Goal: Task Accomplishment & Management: Complete application form

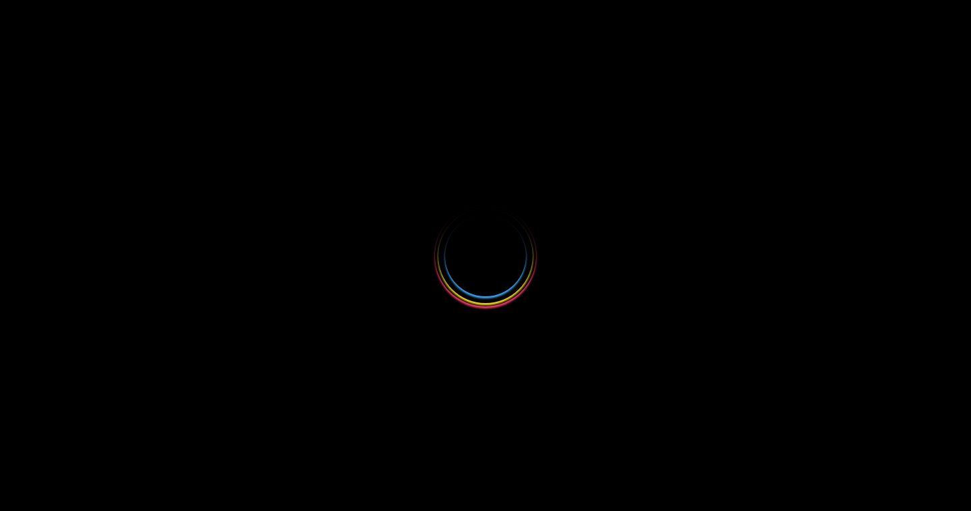
select select
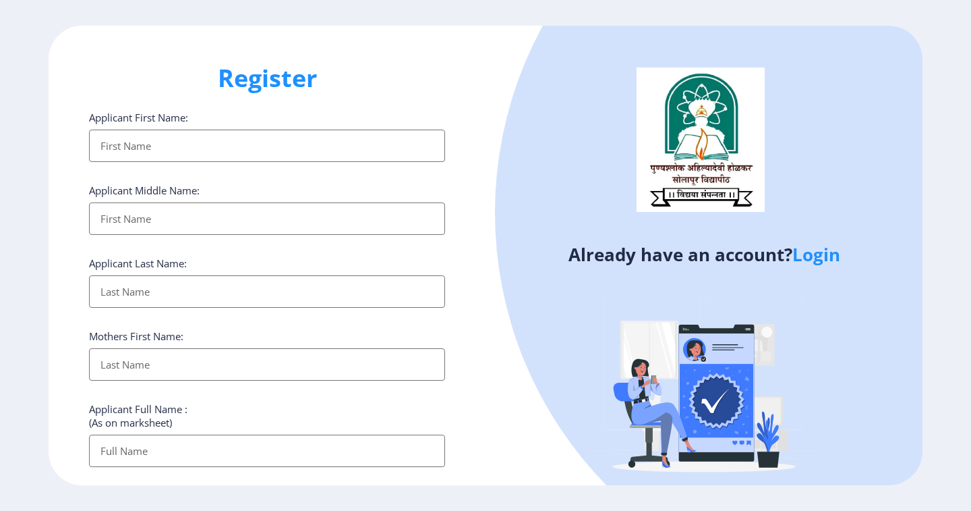
click at [817, 260] on link "Login" at bounding box center [816, 254] width 48 height 24
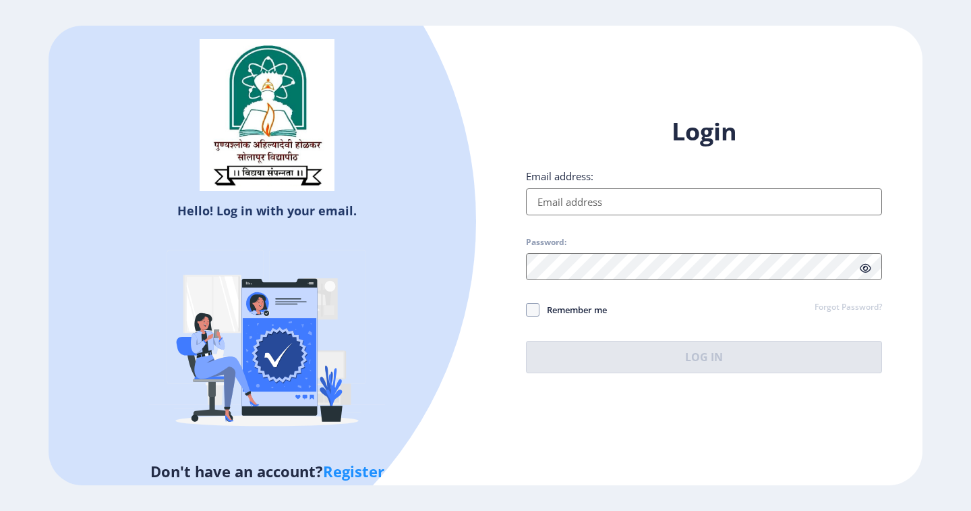
click at [555, 187] on div "Email address:" at bounding box center [704, 192] width 356 height 46
click at [564, 203] on input "Email address:" at bounding box center [704, 201] width 356 height 27
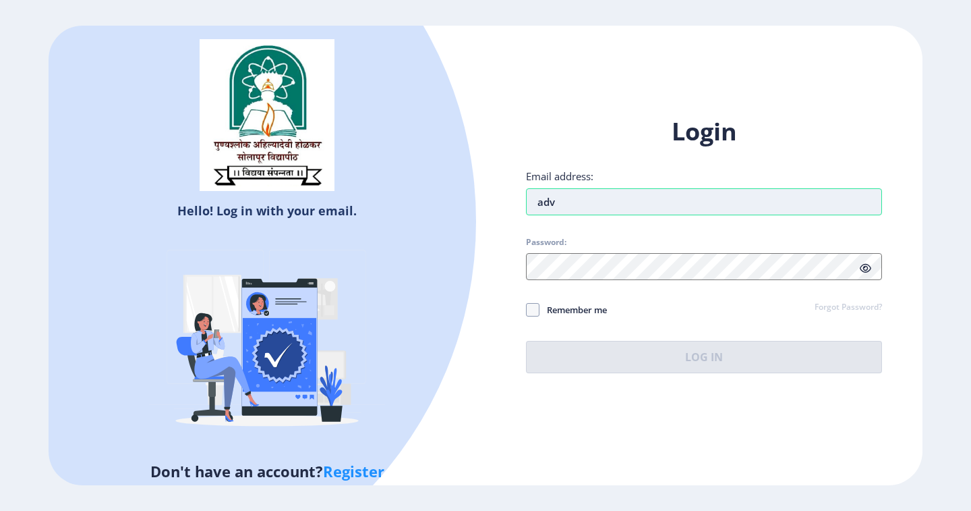
type input "[EMAIL_ADDRESS][DOMAIN_NAME]"
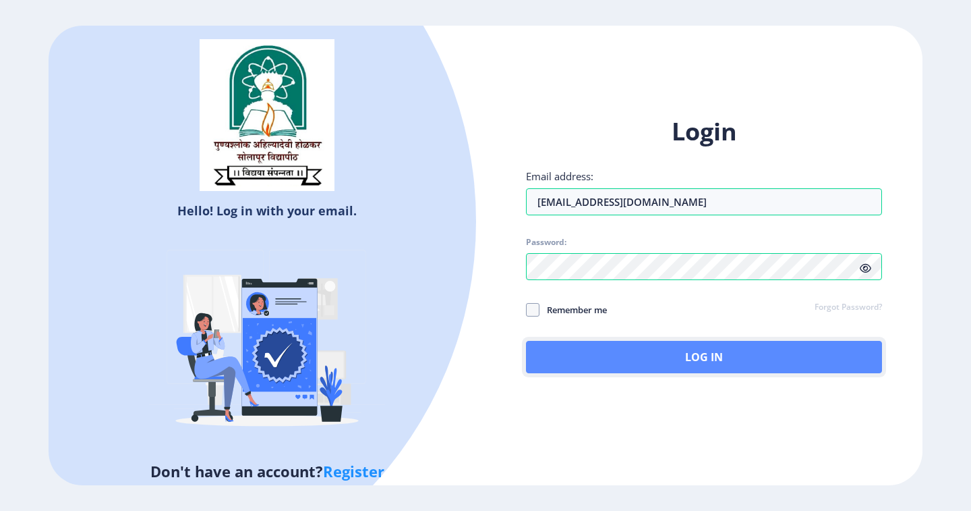
click at [704, 358] on button "Log In" at bounding box center [704, 357] width 356 height 32
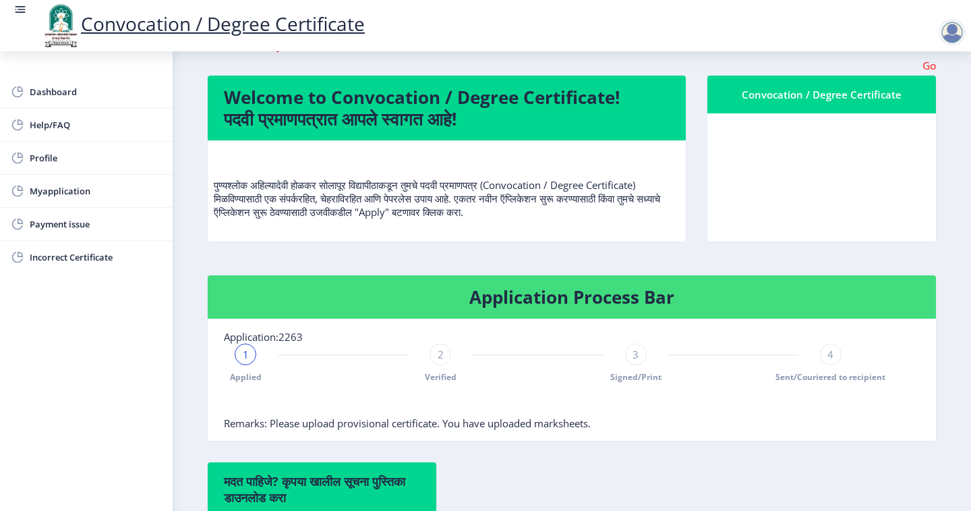
scroll to position [337, 0]
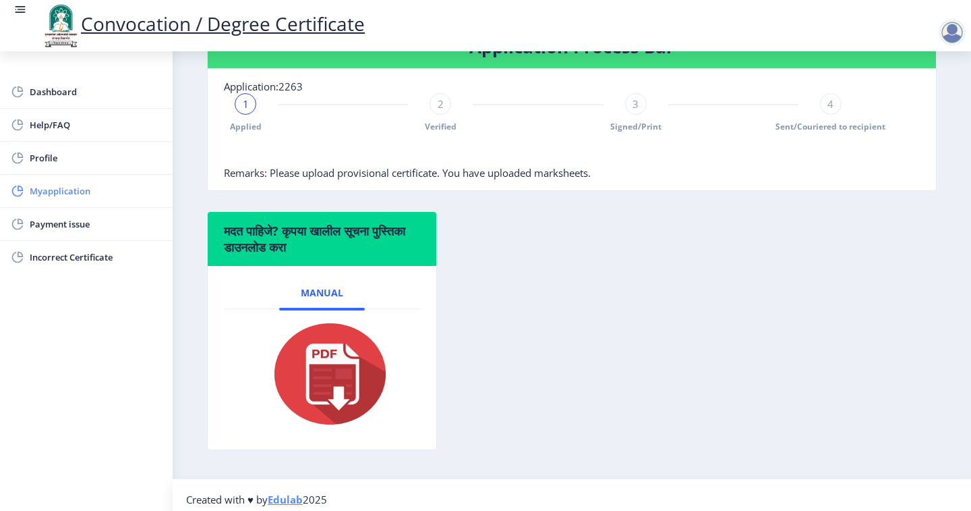
click at [55, 191] on span "Myapplication" at bounding box center [96, 191] width 132 height 16
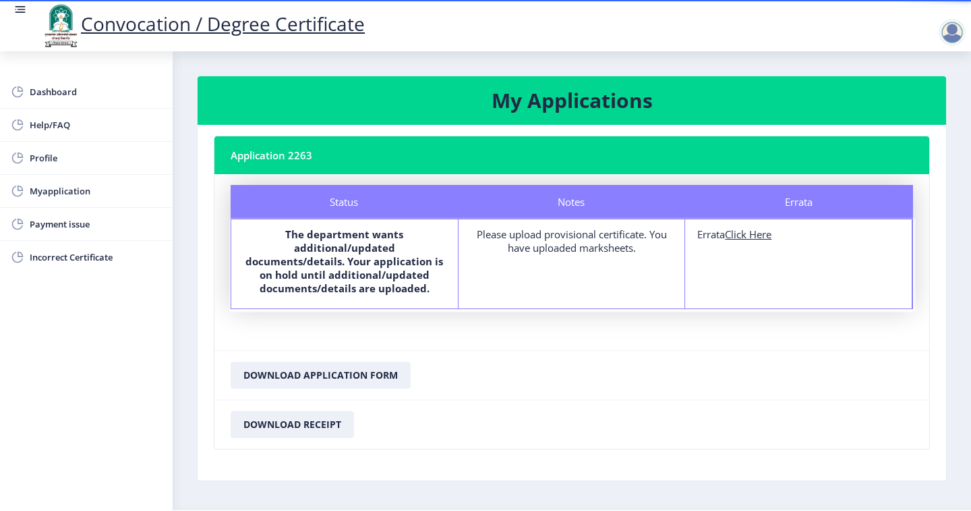
click at [740, 231] on u "Click Here" at bounding box center [748, 233] width 47 height 13
select select
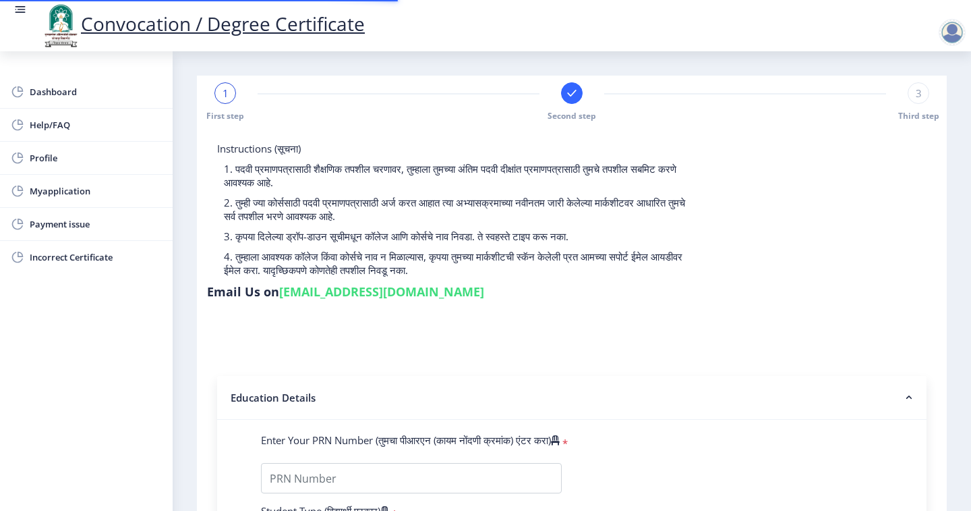
type input "0600016812"
select select "Regular"
select select "2008"
select select "May"
select select "SECOND CLASS"
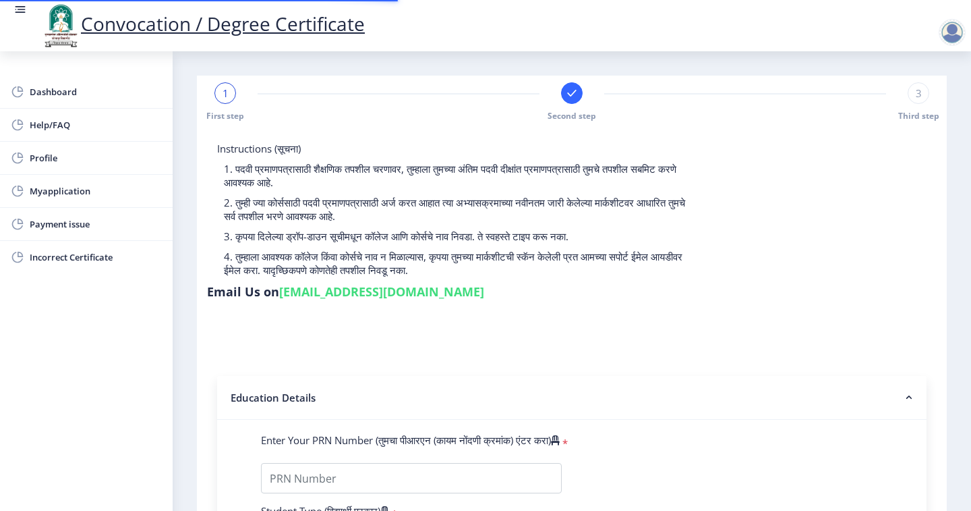
type input "31160"
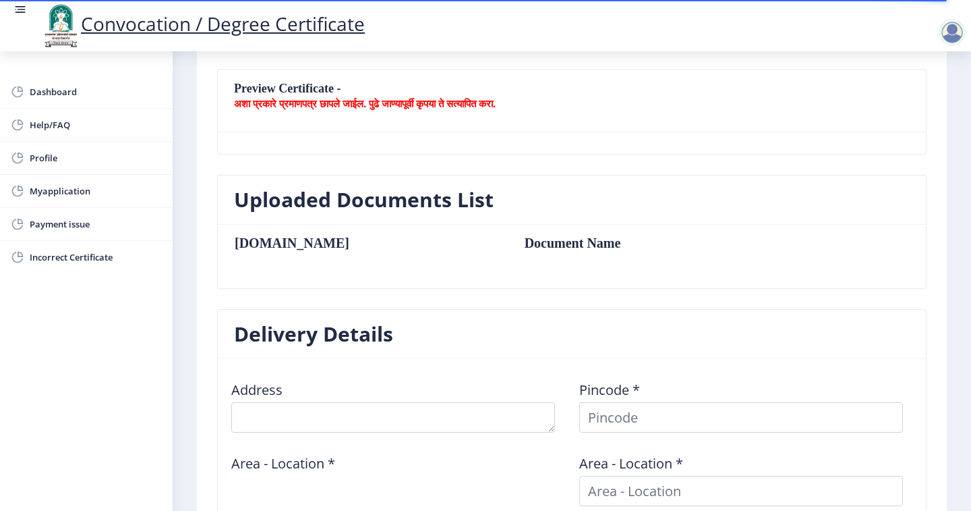
scroll to position [100, 0]
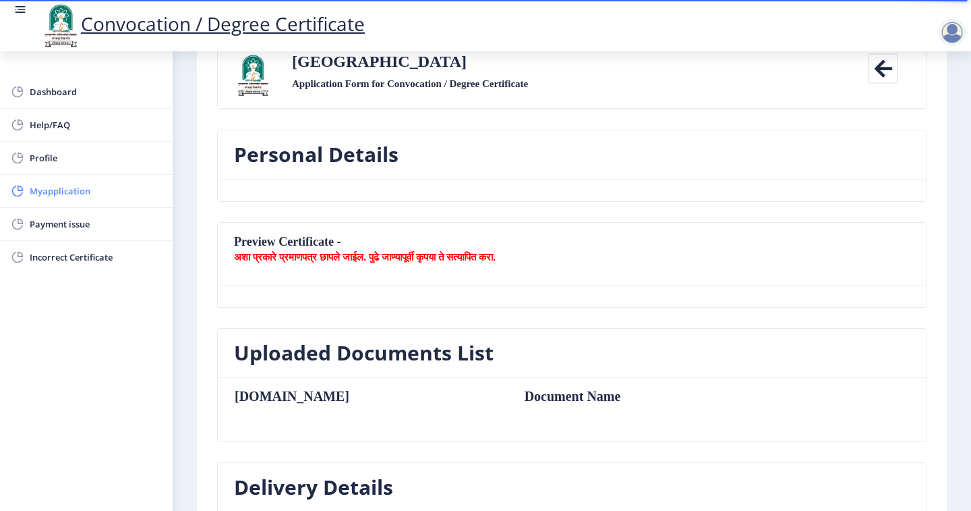
click at [55, 194] on span "Myapplication" at bounding box center [96, 191] width 132 height 16
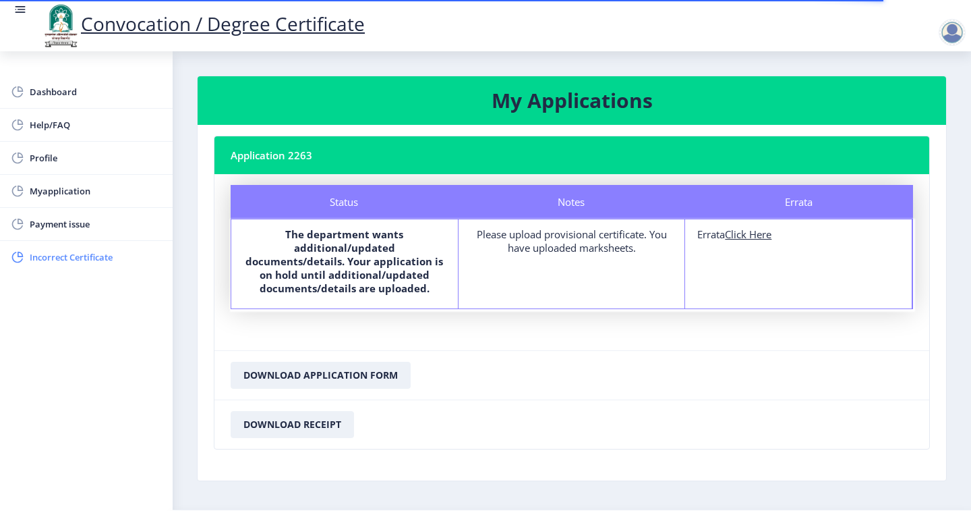
click at [53, 254] on span "Incorrect Certificate" at bounding box center [96, 257] width 132 height 16
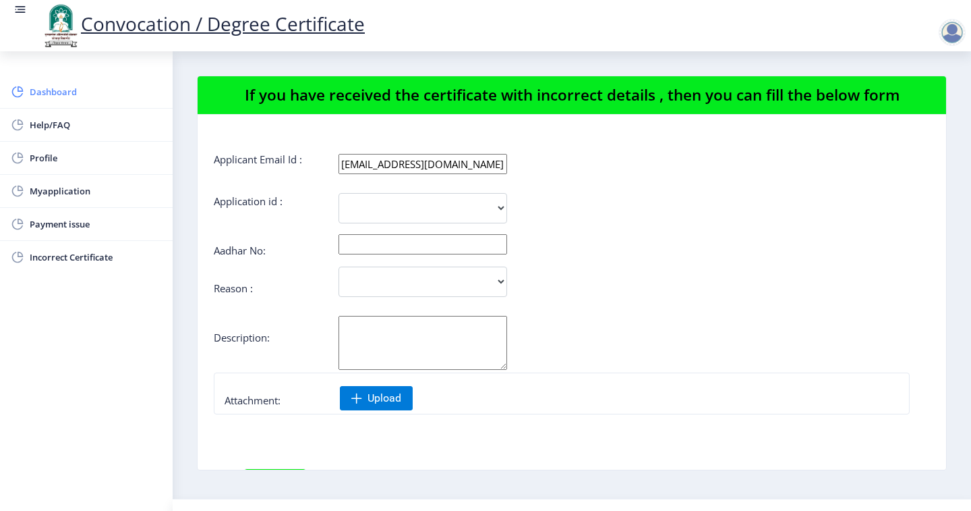
click at [48, 91] on span "Dashboard" at bounding box center [96, 92] width 132 height 16
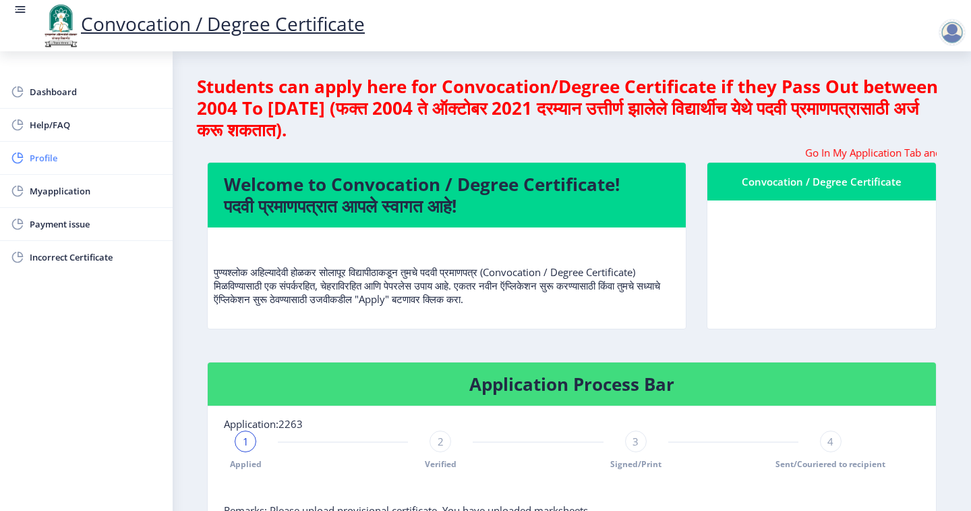
click at [44, 160] on span "Profile" at bounding box center [96, 158] width 132 height 16
select select
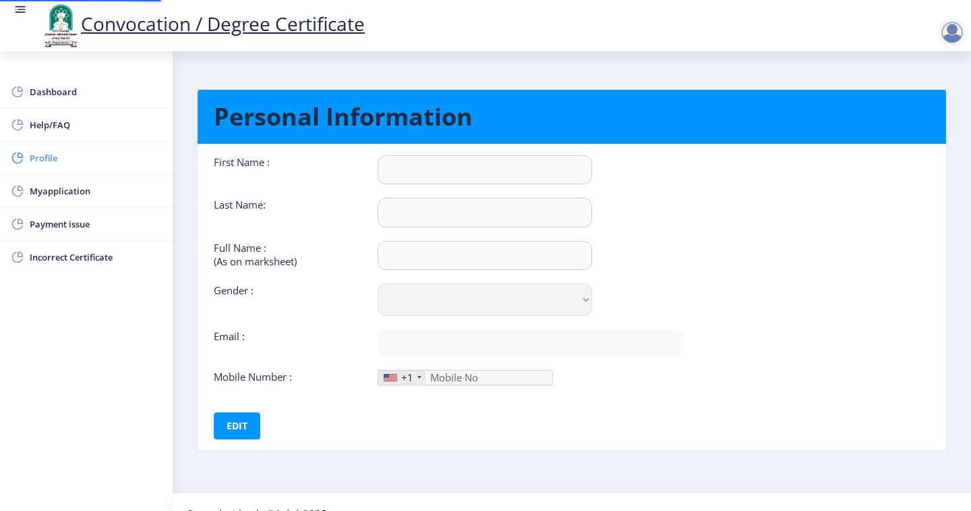
type input "latifa"
type input "ansari"
type input "[PERSON_NAME] [PERSON_NAME]"
select select "[DEMOGRAPHIC_DATA]"
type input "[EMAIL_ADDRESS][DOMAIN_NAME]"
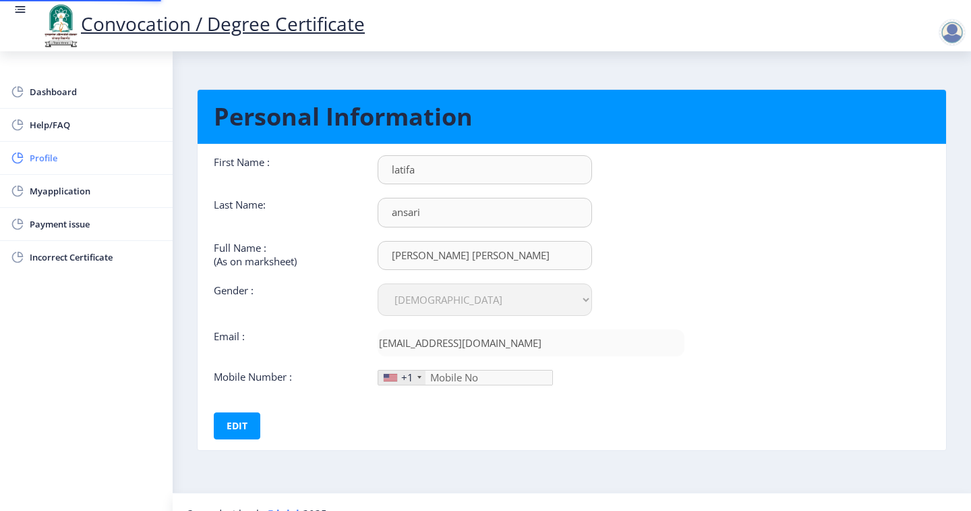
type input "7058940764"
click at [56, 195] on span "Myapplication" at bounding box center [96, 191] width 132 height 16
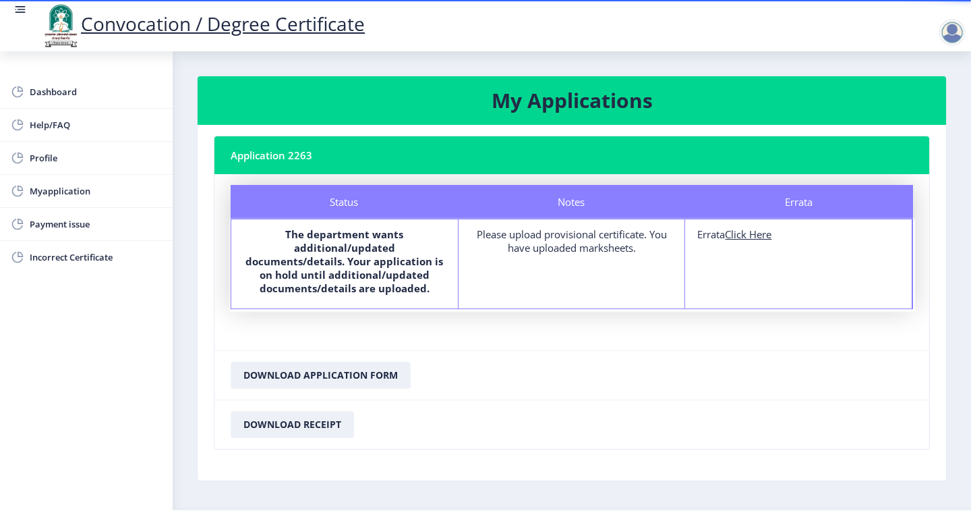
click at [306, 239] on b "The department wants additional/updated documents/details. Your application is …" at bounding box center [344, 260] width 198 height 67
click at [345, 198] on div "Status" at bounding box center [344, 202] width 227 height 34
click at [345, 272] on b "The department wants additional/updated documents/details. Your application is …" at bounding box center [344, 260] width 198 height 67
click at [328, 275] on b "The department wants additional/updated documents/details. Your application is …" at bounding box center [344, 260] width 198 height 67
click at [340, 270] on b "The department wants additional/updated documents/details. Your application is …" at bounding box center [344, 260] width 198 height 67
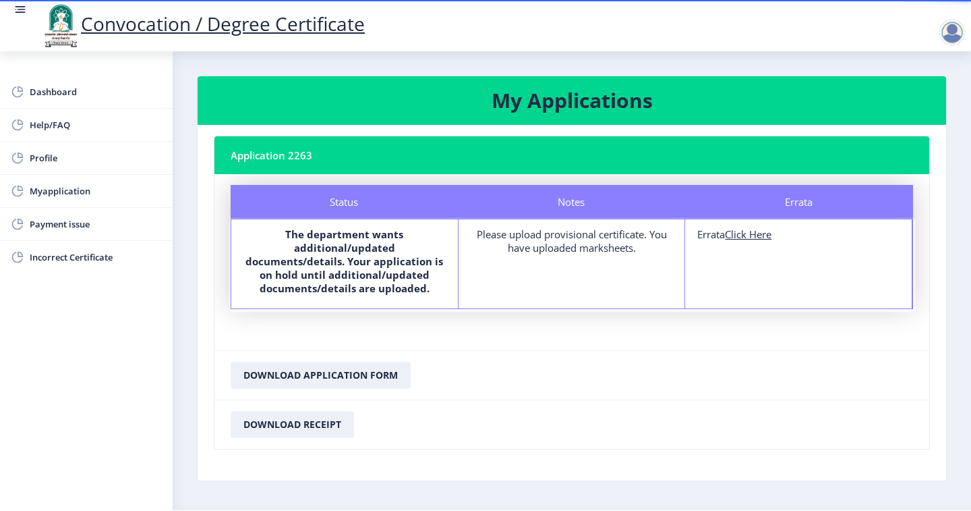
click at [579, 241] on div "Please upload provisional certificate. You have uploaded marksheets." at bounding box center [572, 240] width 202 height 27
click at [566, 238] on div "Please upload provisional certificate. You have uploaded marksheets." at bounding box center [572, 240] width 202 height 27
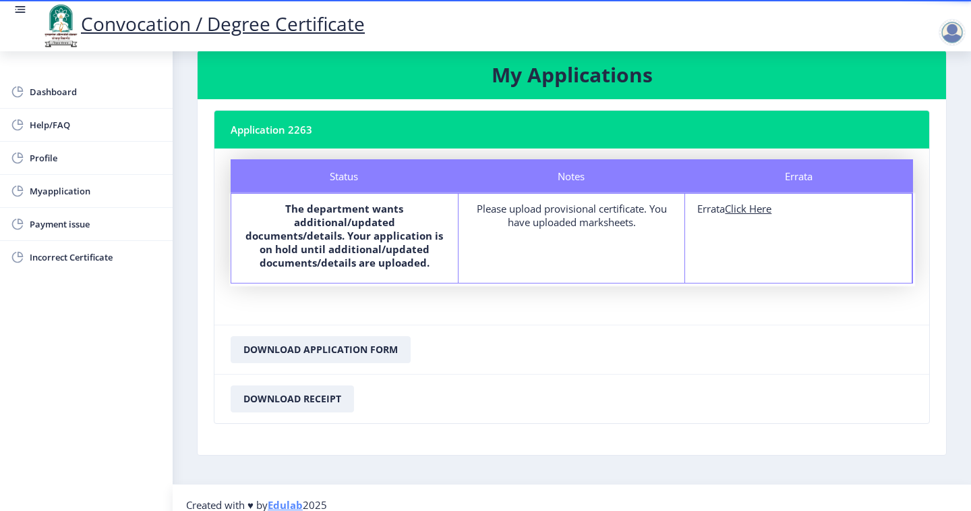
scroll to position [40, 0]
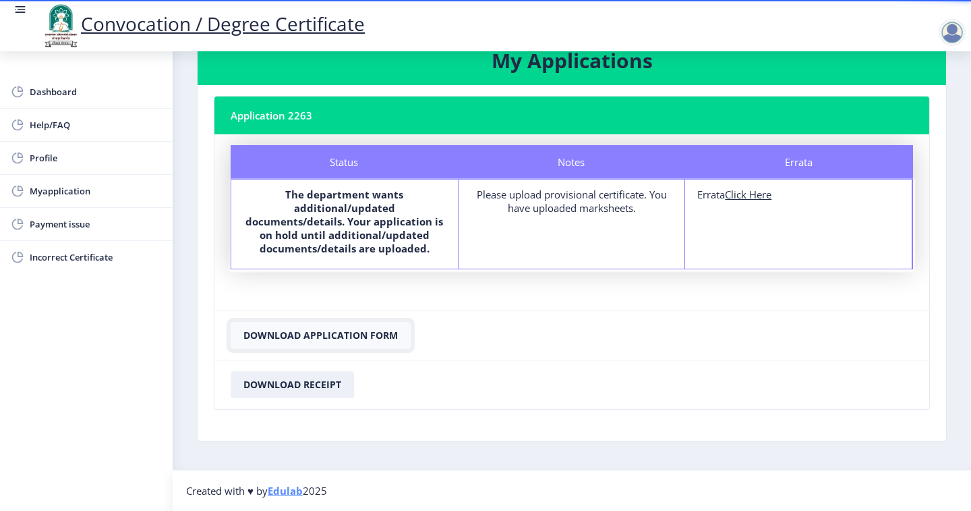
click at [311, 326] on button "Download Application Form" at bounding box center [321, 335] width 180 height 27
click at [564, 195] on div "Please upload provisional certificate. You have uploaded marksheets." at bounding box center [572, 200] width 202 height 27
click at [602, 211] on div "Please upload provisional certificate. You have uploaded marksheets." at bounding box center [572, 200] width 202 height 27
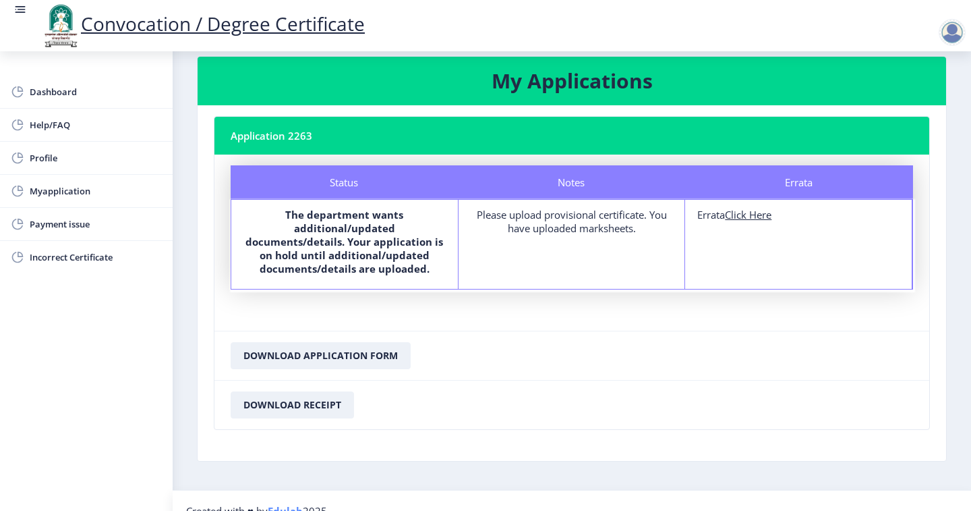
scroll to position [0, 0]
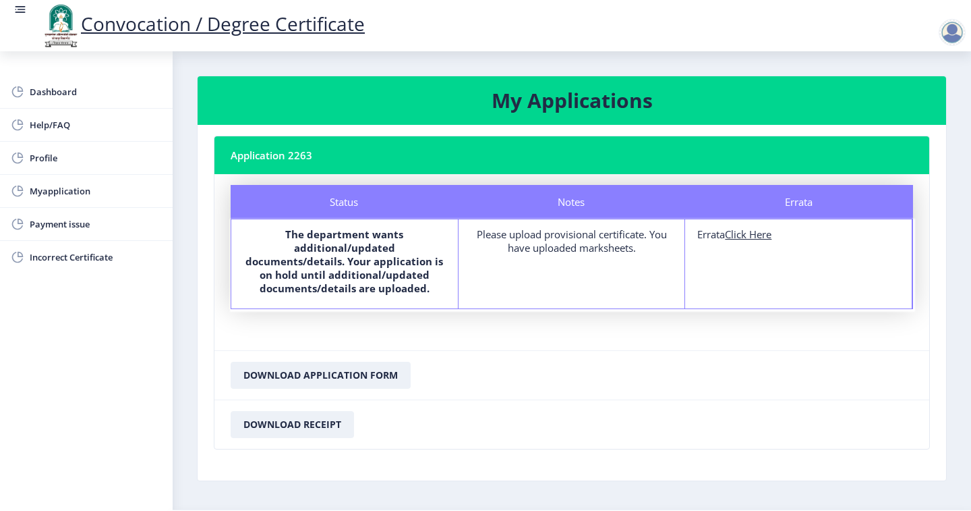
click at [283, 157] on nb-card-header "Application 2263" at bounding box center [571, 155] width 715 height 38
click at [55, 222] on span "Payment issue" at bounding box center [96, 224] width 132 height 16
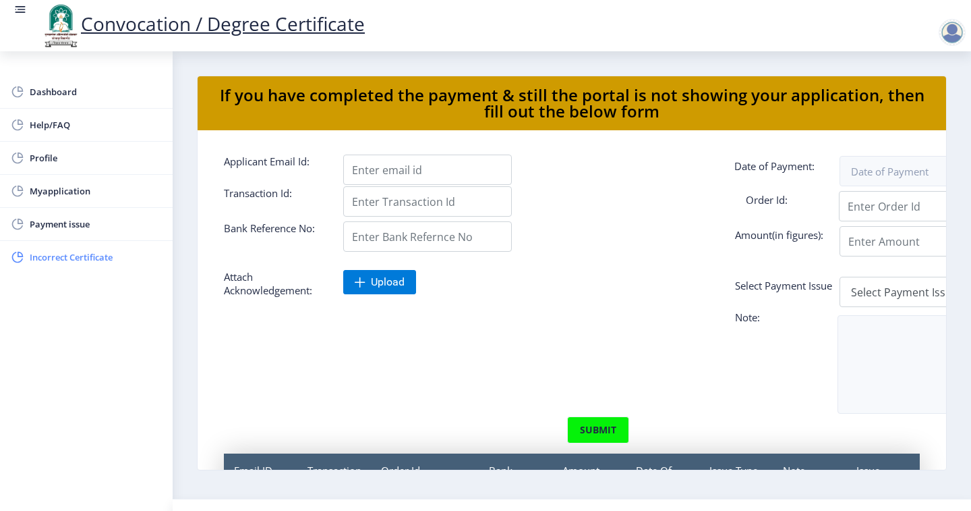
click at [57, 255] on span "Incorrect Certificate" at bounding box center [96, 257] width 132 height 16
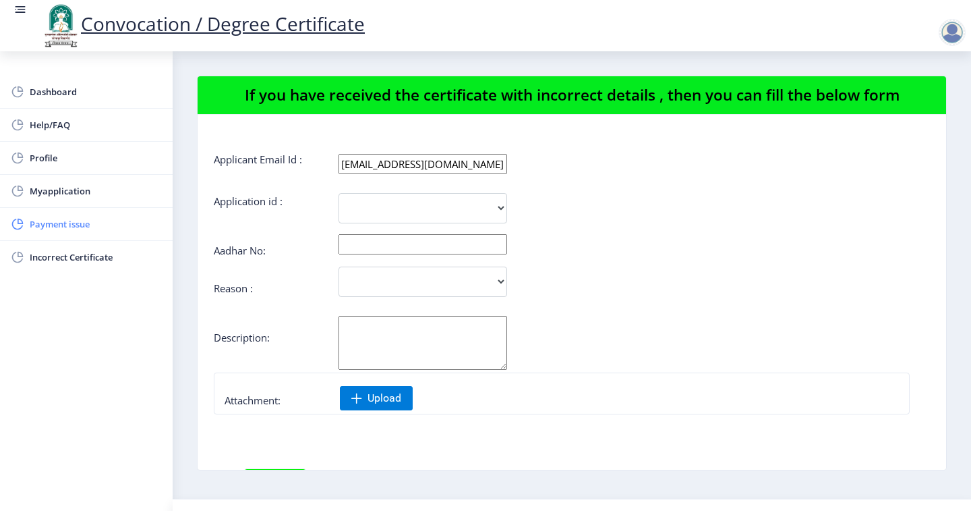
click at [61, 222] on span "Payment issue" at bounding box center [96, 224] width 132 height 16
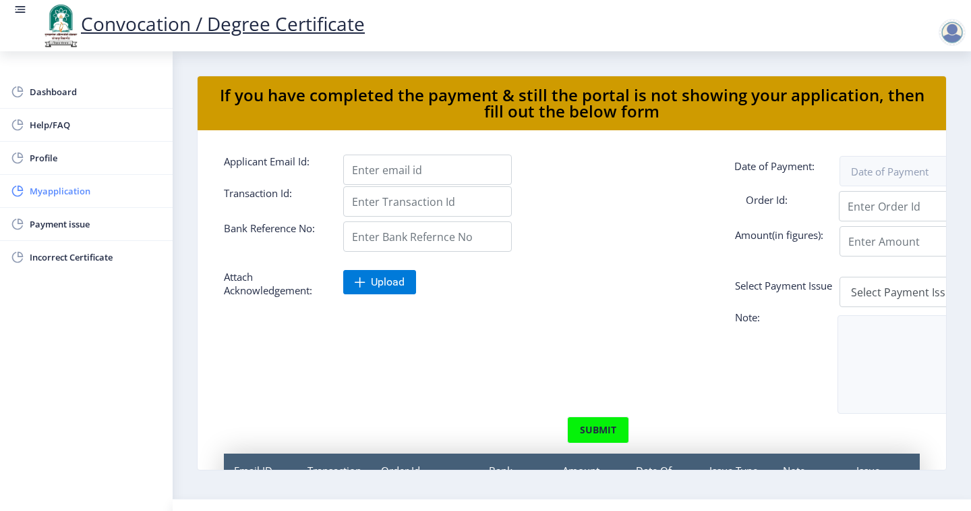
click at [55, 192] on span "Myapplication" at bounding box center [96, 191] width 132 height 16
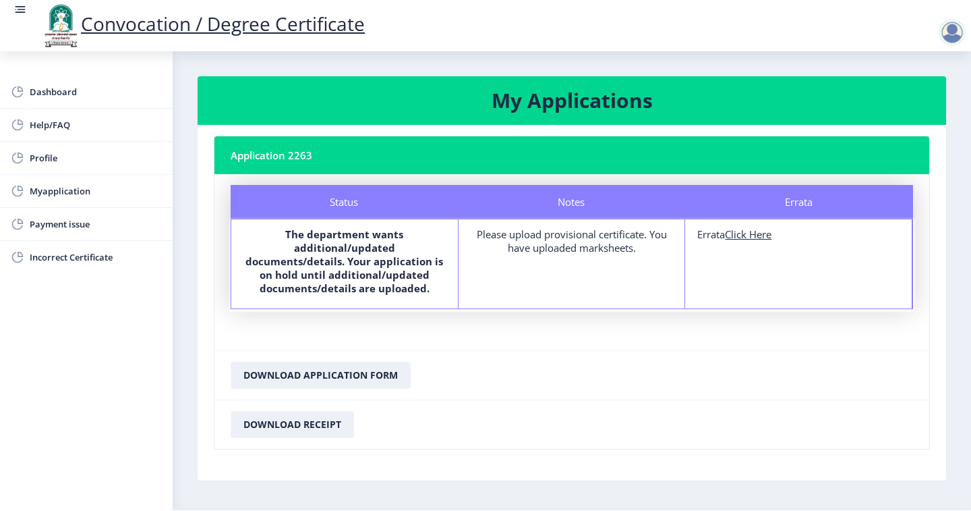
click at [951, 27] on div at bounding box center [952, 32] width 27 height 27
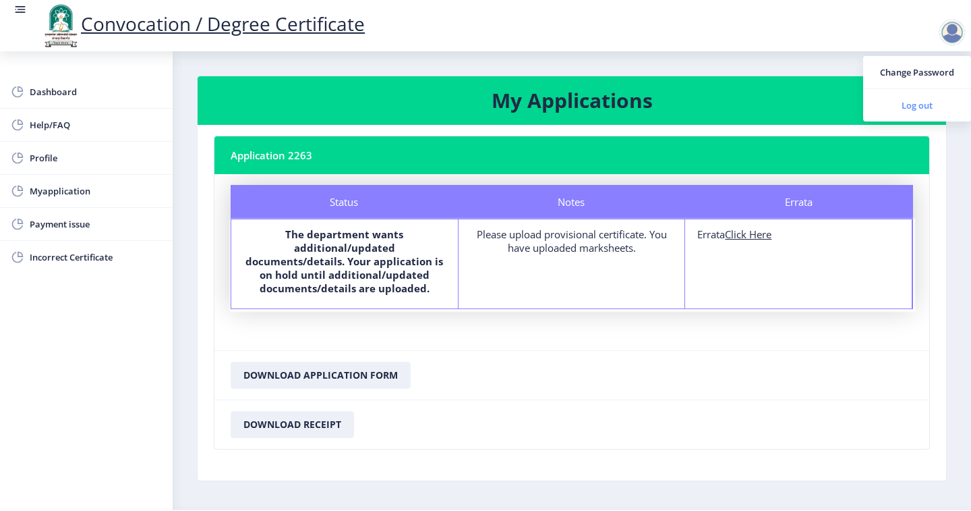
click at [918, 104] on span "Log out" at bounding box center [917, 105] width 86 height 16
